Goal: Information Seeking & Learning: Learn about a topic

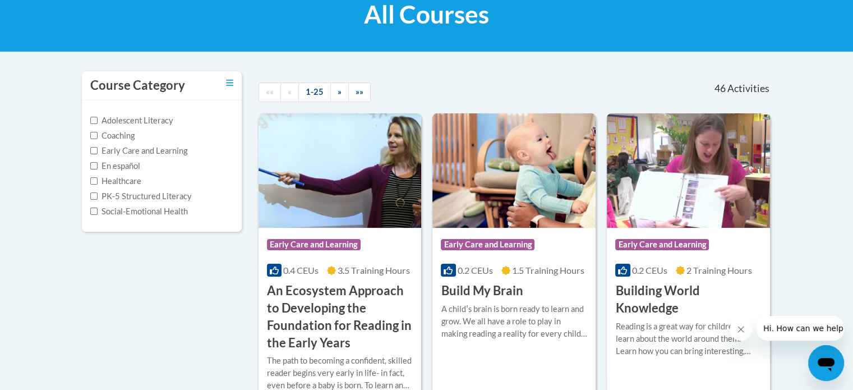
scroll to position [281, 0]
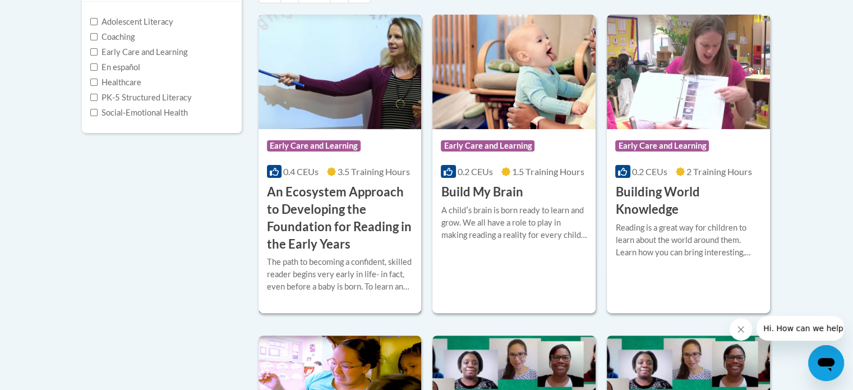
click at [341, 305] on div "More Info Start The path to becoming a confident, skilled reader begins very ea…" at bounding box center [340, 280] width 163 height 57
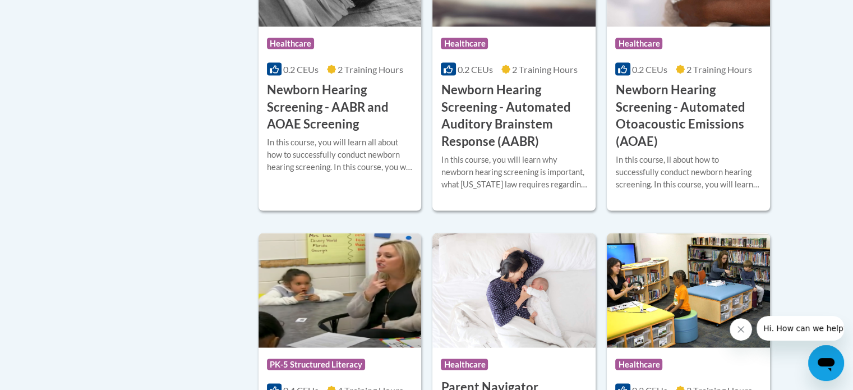
scroll to position [2141, 0]
